Goal: Information Seeking & Learning: Learn about a topic

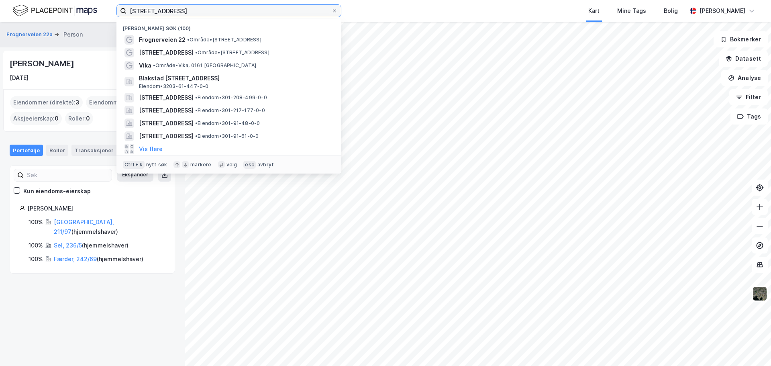
drag, startPoint x: 191, startPoint y: 11, endPoint x: 23, endPoint y: 12, distance: 167.4
click at [23, 12] on div "frognerveien 22 Nylige søk (100) Frognerveien 22 • Område • Frognerveien 22, 02…" at bounding box center [385, 11] width 771 height 22
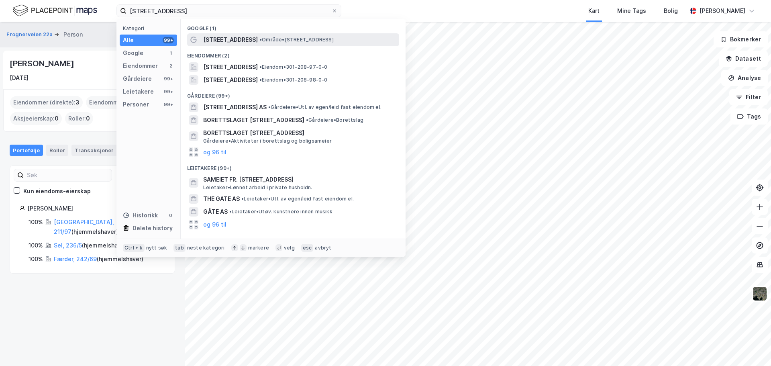
click at [290, 41] on span "• Område • Calmeyers gate 15, 0183 Oslo" at bounding box center [296, 40] width 74 height 6
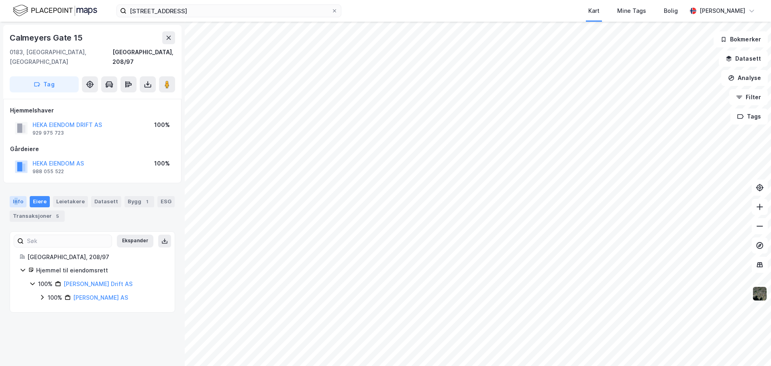
click at [16, 196] on div "Info" at bounding box center [18, 201] width 17 height 11
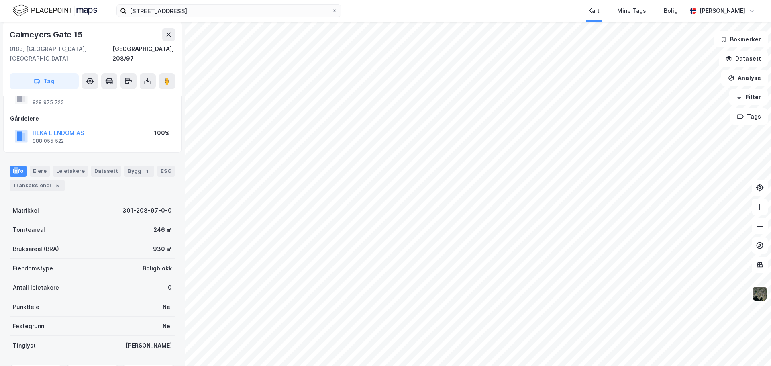
scroll to position [71, 0]
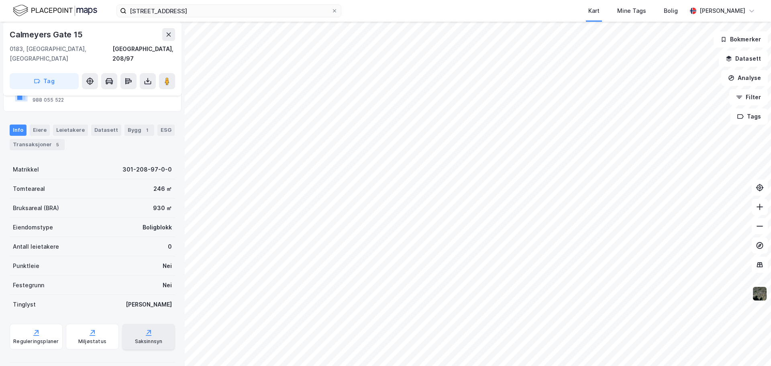
click at [149, 338] on div "Saksinnsyn" at bounding box center [149, 341] width 28 height 6
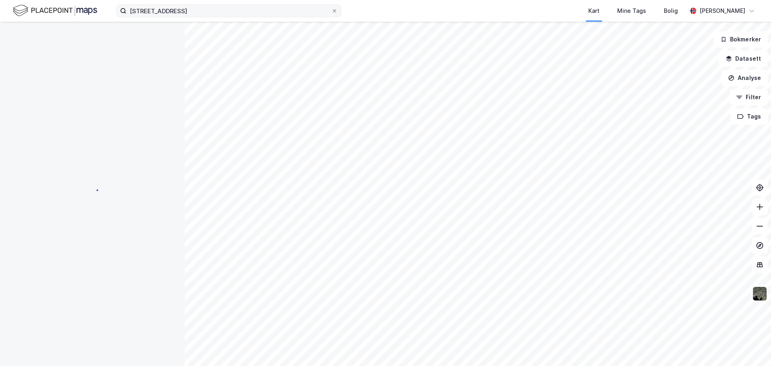
scroll to position [71, 0]
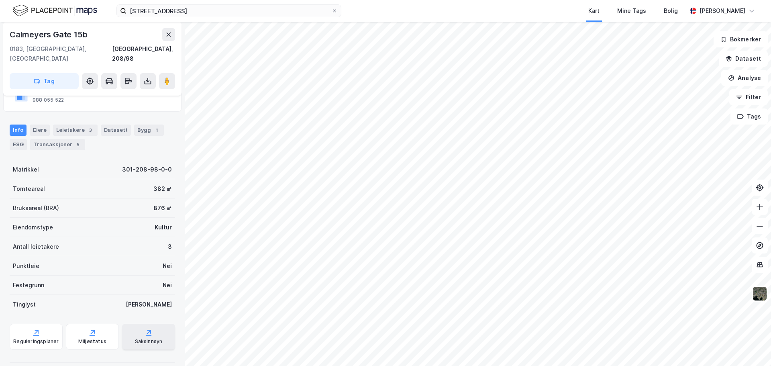
click at [127, 332] on div "Saksinnsyn" at bounding box center [148, 337] width 53 height 26
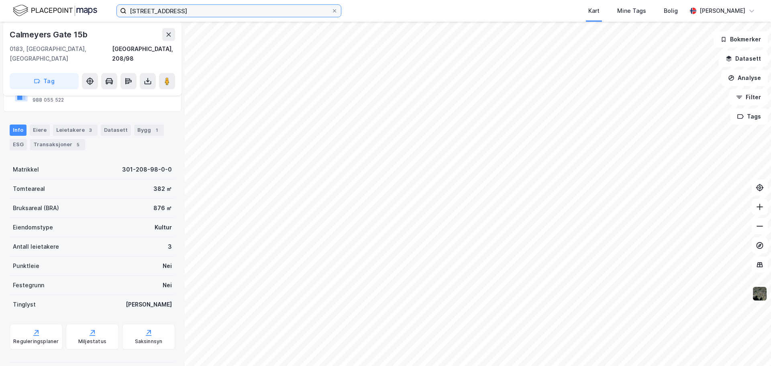
drag, startPoint x: 189, startPoint y: 14, endPoint x: -32, endPoint y: 4, distance: 221.1
click at [0, 4] on html "calmeyers gate 15 Kart Mine Tags Bolig Andreas Hagen Calmeyers Gate 15b 0183, O…" at bounding box center [385, 183] width 771 height 366
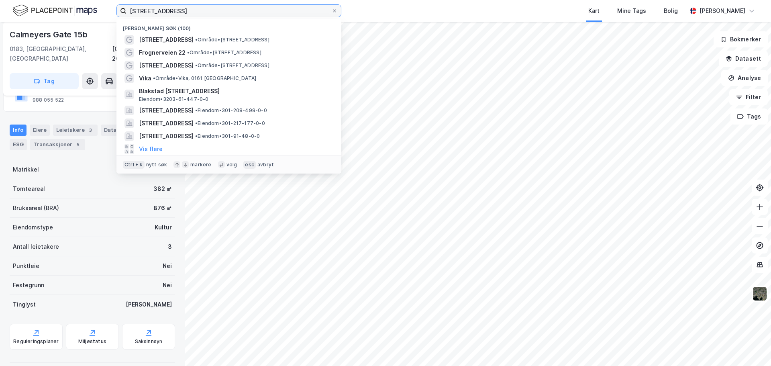
paste input "[STREET_ADDRESS]"
type input "[STREET_ADDRESS]"
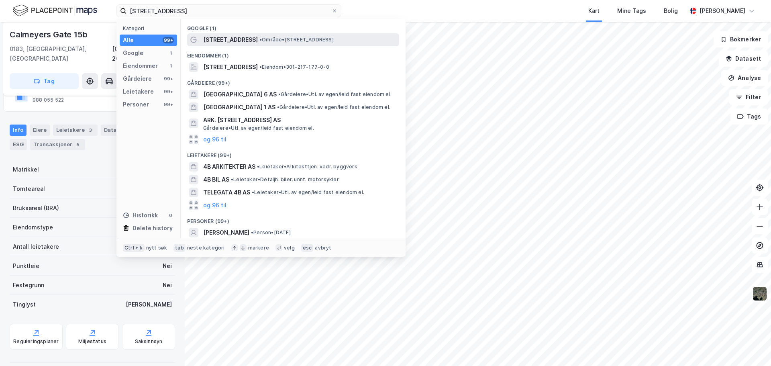
click at [202, 44] on div "Glückstads gate 4B • Område • Glückstads gate 4B, 0170 Oslo" at bounding box center [293, 39] width 212 height 13
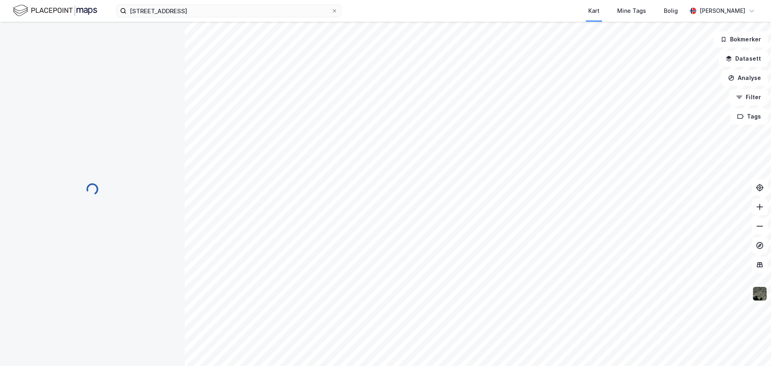
scroll to position [71, 0]
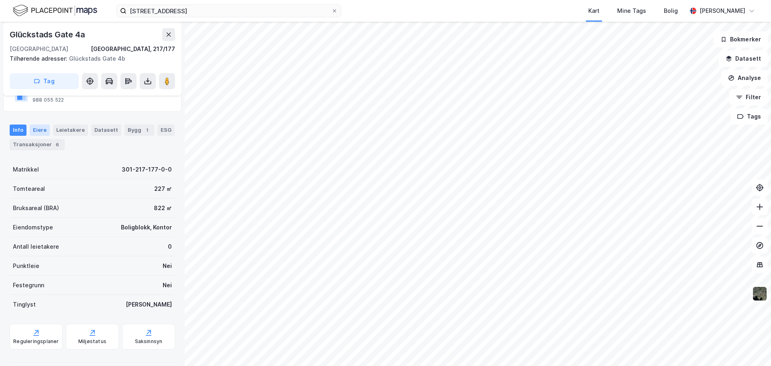
click at [37, 127] on div "Eiere" at bounding box center [40, 129] width 20 height 11
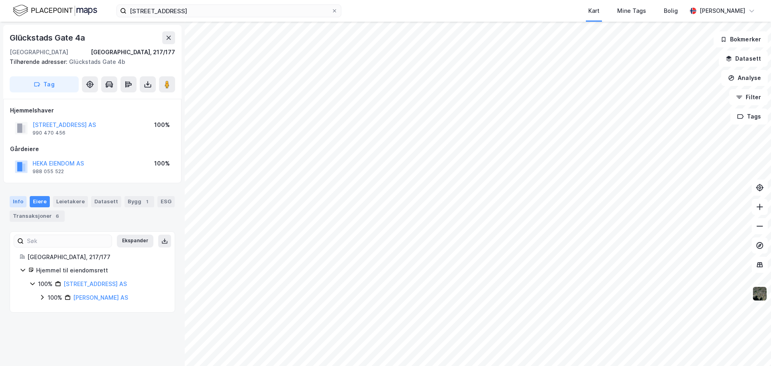
drag, startPoint x: 20, startPoint y: 198, endPoint x: 25, endPoint y: 196, distance: 5.2
click at [20, 198] on div "Info" at bounding box center [18, 201] width 17 height 11
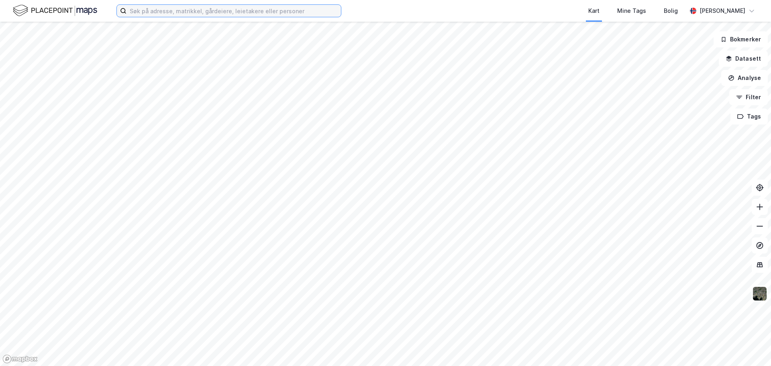
click at [186, 11] on input at bounding box center [233, 11] width 214 height 12
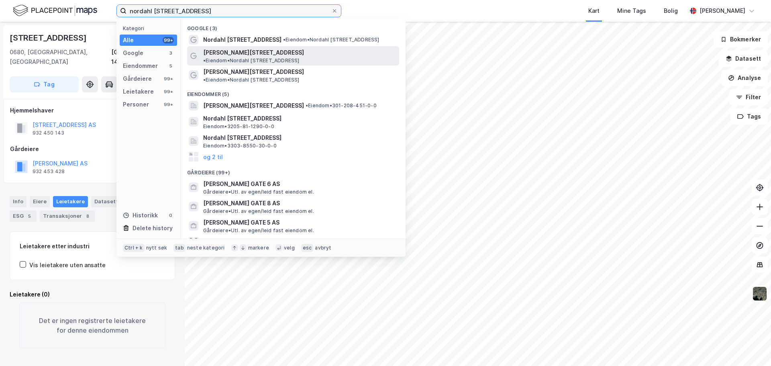
type input "nordahl [STREET_ADDRESS]"
click at [300, 57] on span "• Eiendom • [PERSON_NAME][STREET_ADDRESS]" at bounding box center [251, 60] width 96 height 6
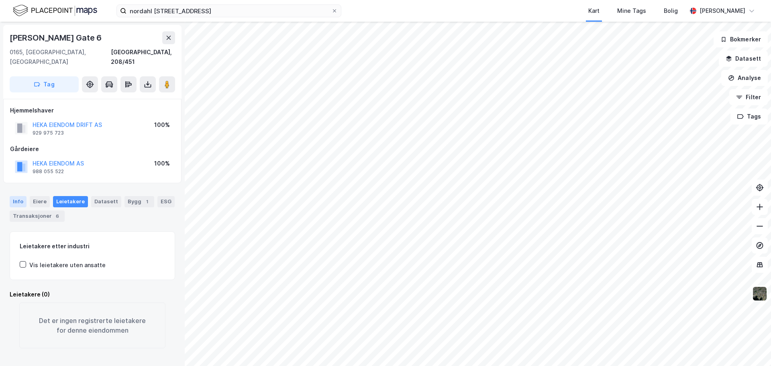
click at [16, 196] on div "Info" at bounding box center [18, 201] width 17 height 11
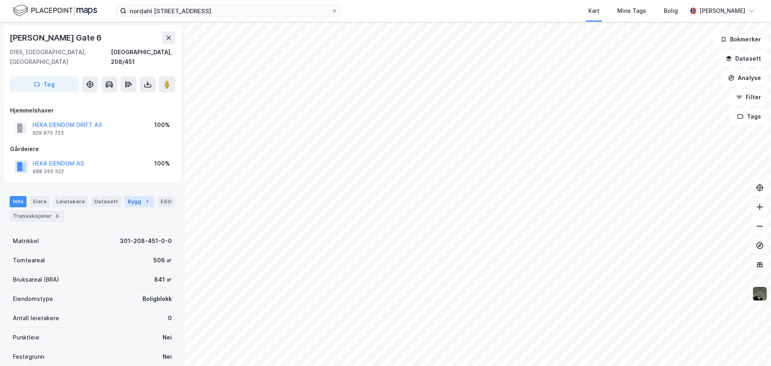
click at [143, 198] on div "1" at bounding box center [147, 202] width 8 height 8
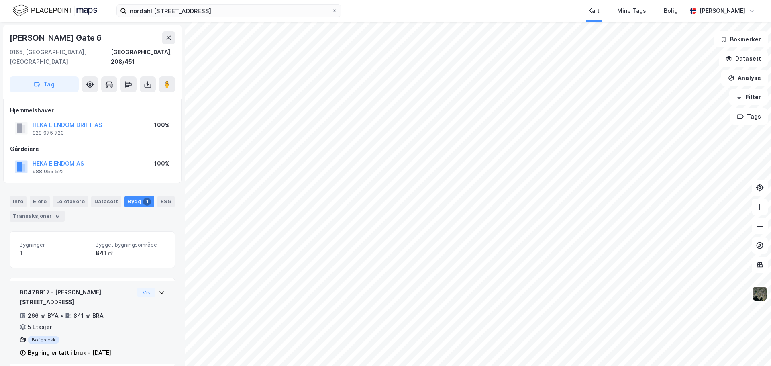
click at [159, 289] on icon at bounding box center [162, 292] width 6 height 6
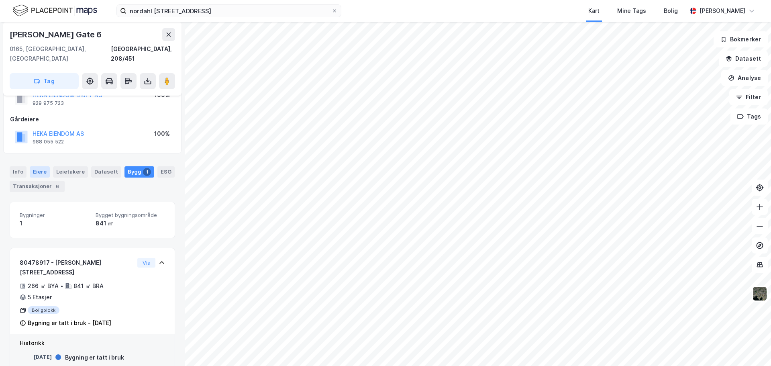
click at [37, 166] on div "Eiere" at bounding box center [40, 171] width 20 height 11
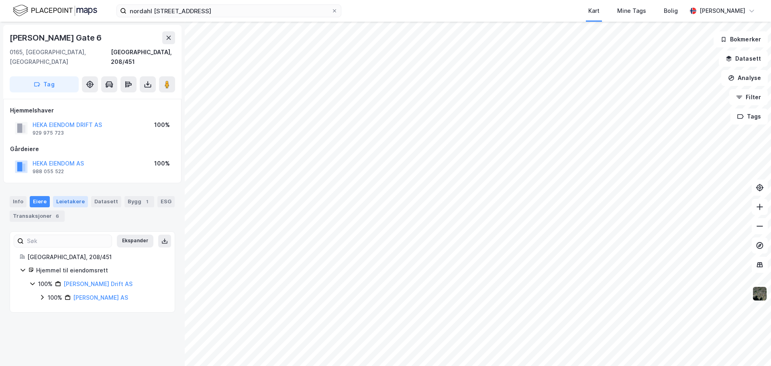
click at [72, 196] on div "Leietakere" at bounding box center [70, 201] width 35 height 11
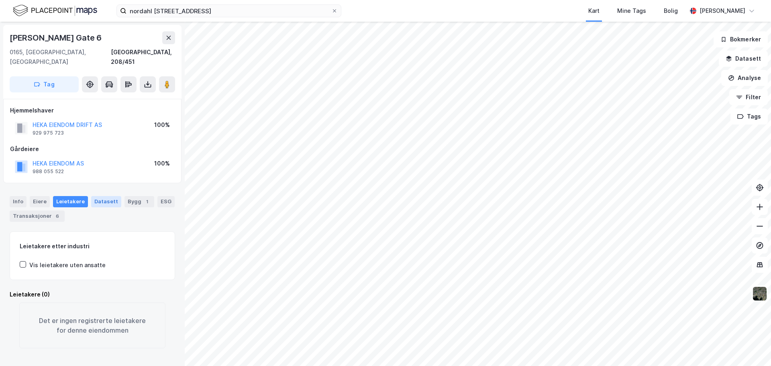
click at [97, 197] on div "Datasett" at bounding box center [106, 201] width 30 height 11
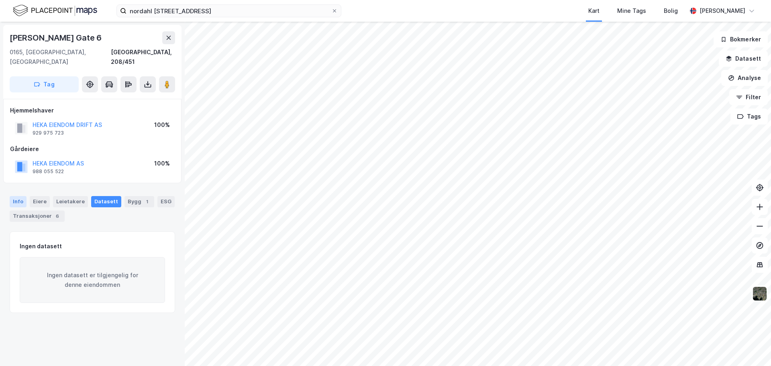
click at [17, 196] on div "Info" at bounding box center [18, 201] width 17 height 11
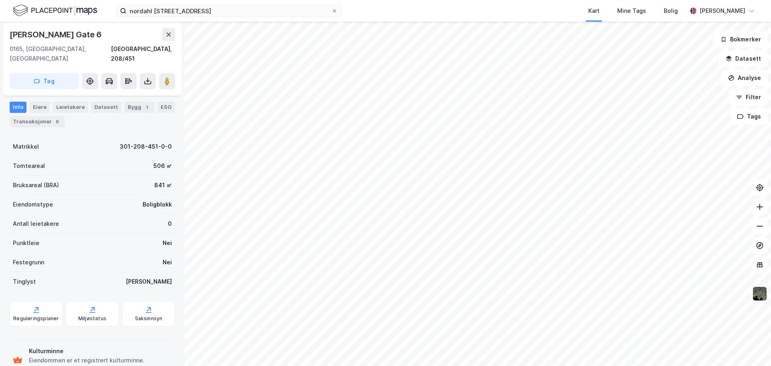
scroll to position [113, 0]
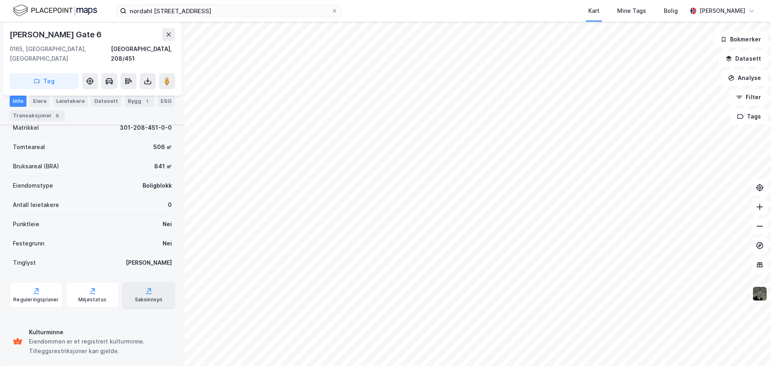
click at [137, 296] on div "Saksinnsyn" at bounding box center [149, 299] width 28 height 6
